Goal: Information Seeking & Learning: Learn about a topic

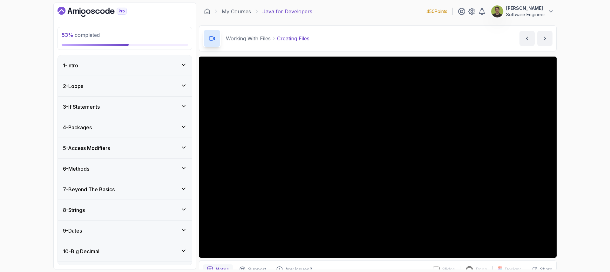
scroll to position [247, 0]
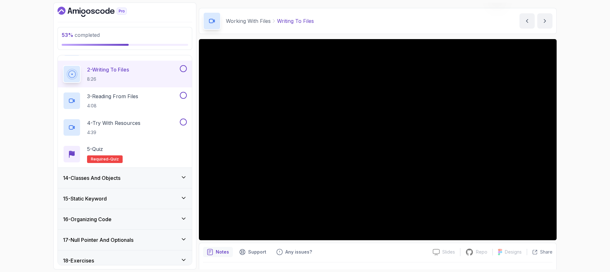
scroll to position [264, 0]
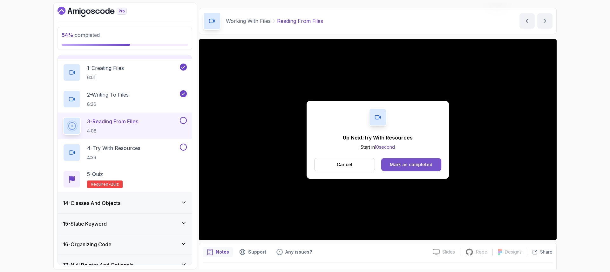
click at [412, 167] on div "Mark as completed" at bounding box center [411, 164] width 43 height 6
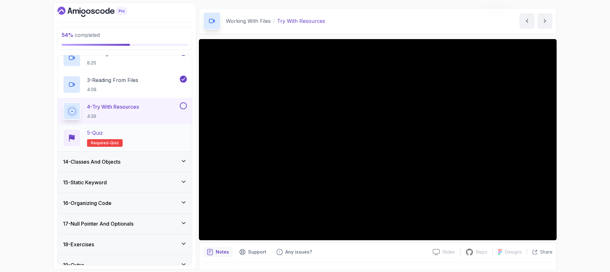
scroll to position [316, 0]
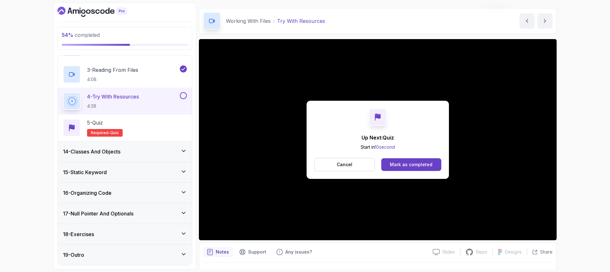
click at [185, 95] on button at bounding box center [183, 95] width 7 height 7
click at [408, 164] on div "Mark as completed" at bounding box center [411, 164] width 43 height 6
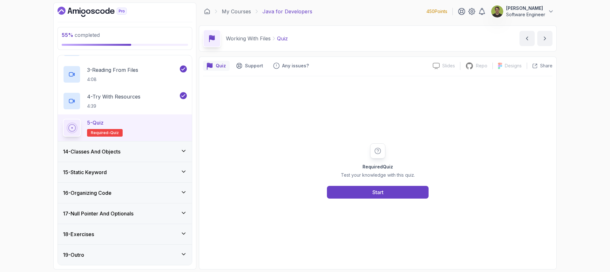
click at [176, 150] on div "14 - Classes And Objects" at bounding box center [125, 152] width 124 height 8
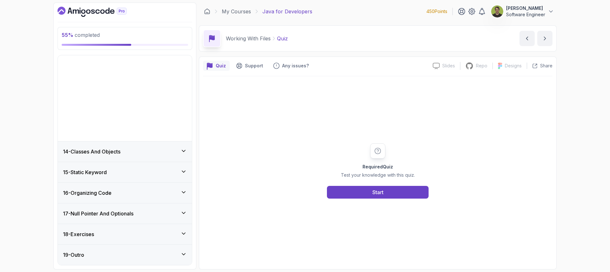
scroll to position [183, 0]
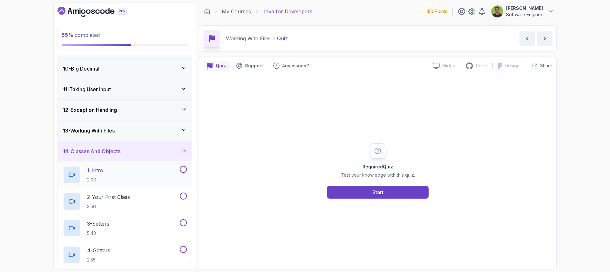
click at [114, 167] on div "1 - Intro 2:08" at bounding box center [121, 175] width 116 height 18
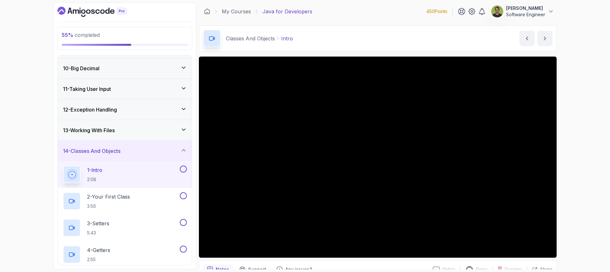
scroll to position [266, 0]
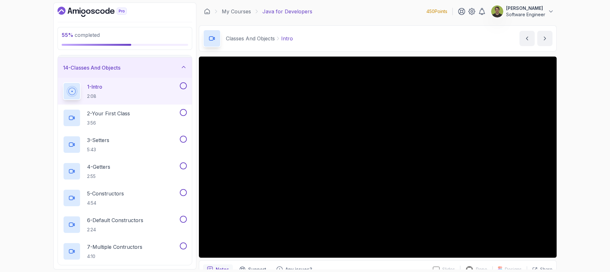
click at [185, 88] on button at bounding box center [183, 85] width 7 height 7
click at [135, 118] on div "2 - Your First Class 3:56" at bounding box center [121, 118] width 116 height 18
